Goal: Information Seeking & Learning: Learn about a topic

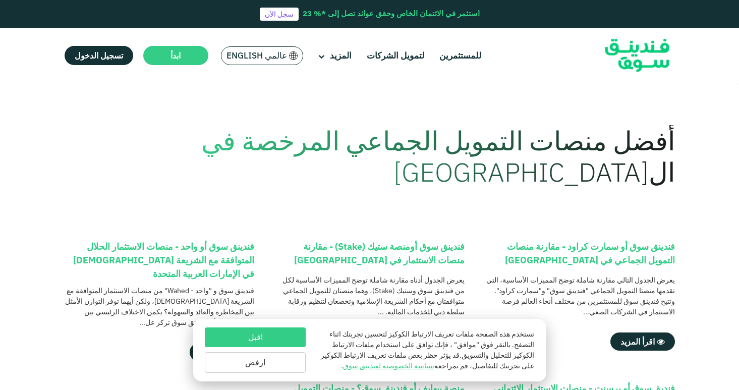
click at [278, 333] on button "اقبل" at bounding box center [255, 338] width 101 height 20
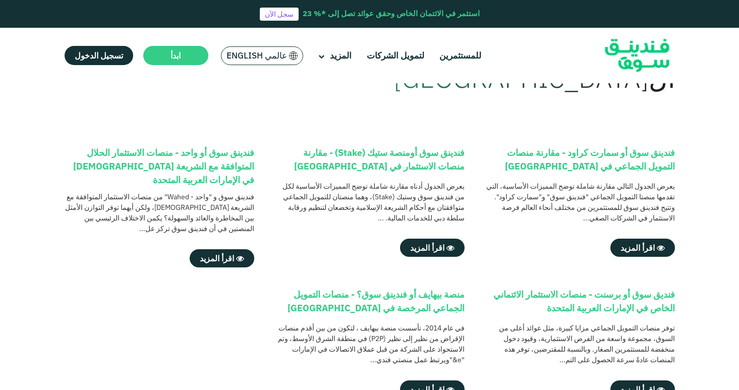
scroll to position [97, 0]
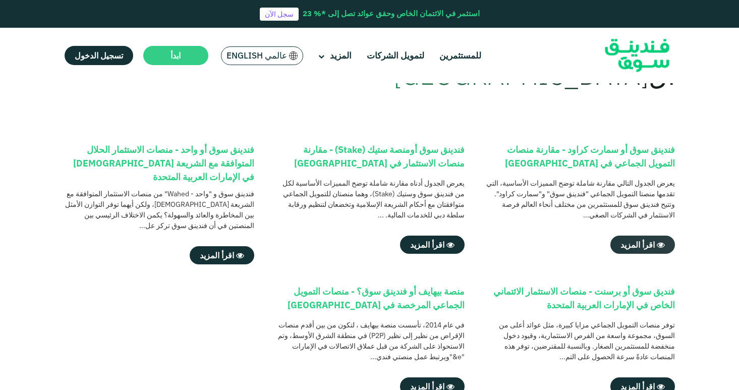
click at [647, 244] on span "اقرأ المزيد" at bounding box center [638, 245] width 34 height 10
